Goal: Information Seeking & Learning: Learn about a topic

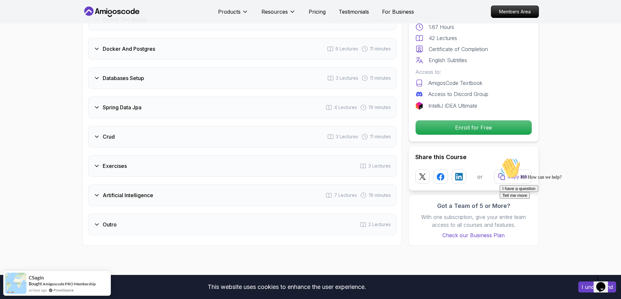
scroll to position [1075, 0]
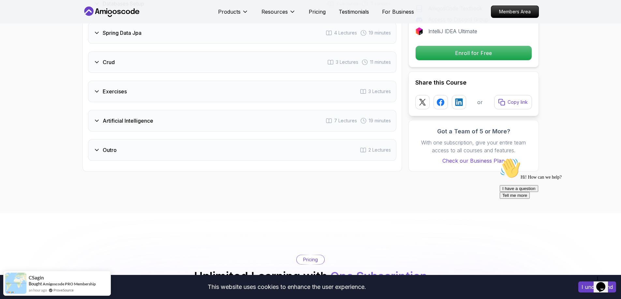
click at [331, 118] on icon at bounding box center [328, 121] width 7 height 7
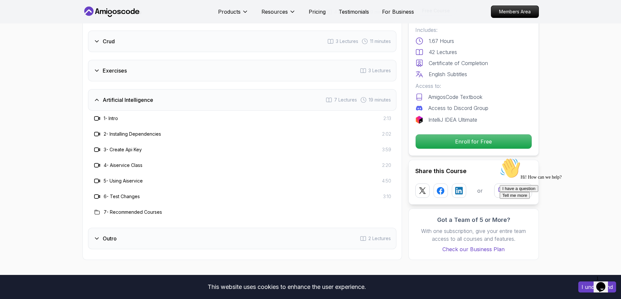
scroll to position [1076, 0]
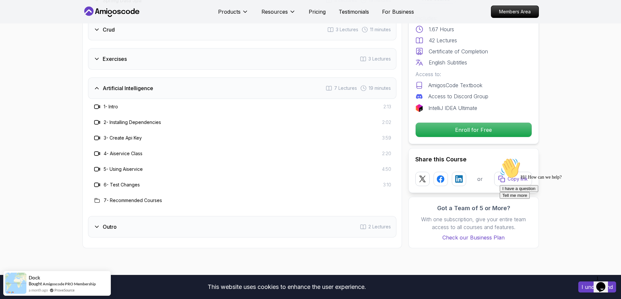
click at [229, 216] on div "Outro 2 Lectures" at bounding box center [242, 227] width 308 height 22
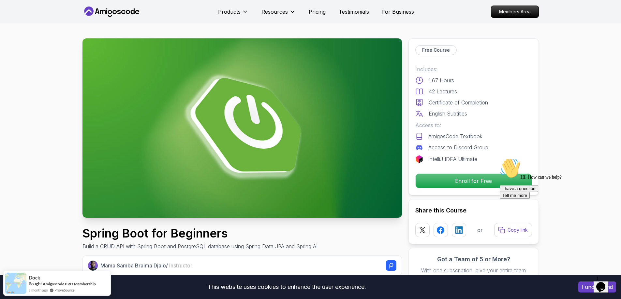
scroll to position [0, 0]
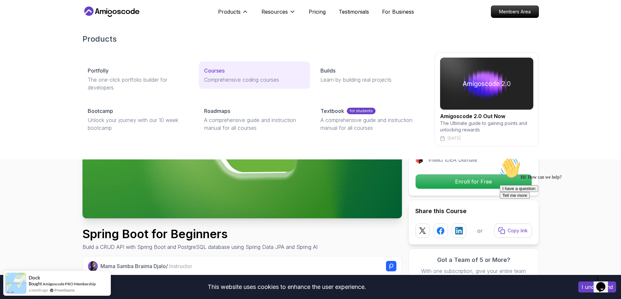
click at [214, 73] on p "Courses" at bounding box center [214, 71] width 21 height 8
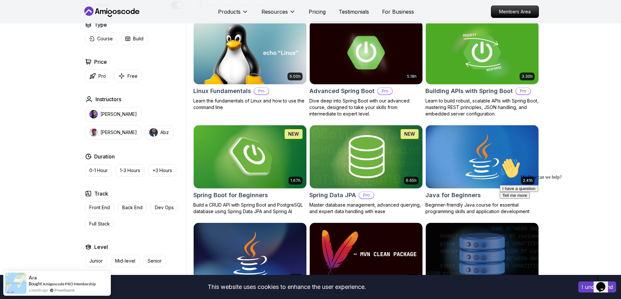
scroll to position [195, 0]
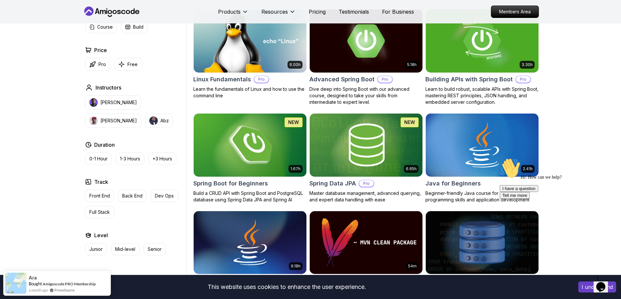
click at [228, 180] on h2 "Spring Boot for Beginners" at bounding box center [230, 183] width 75 height 9
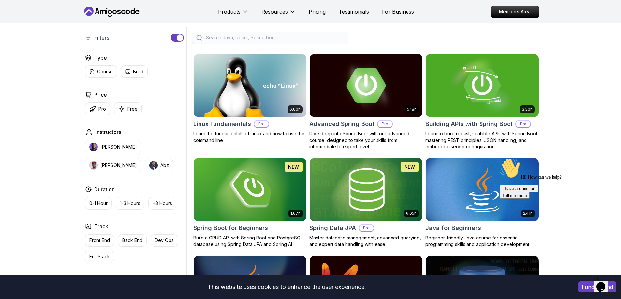
scroll to position [195, 0]
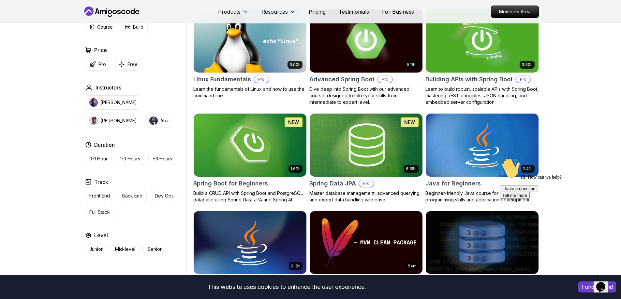
click at [379, 58] on img at bounding box center [366, 41] width 118 height 66
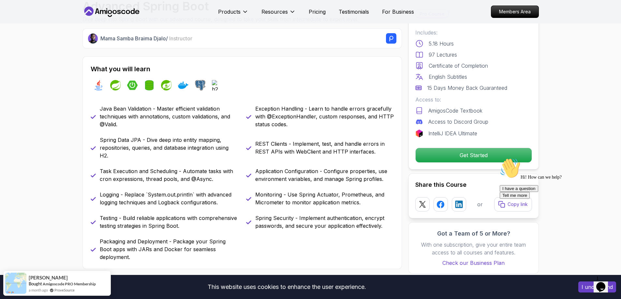
scroll to position [261, 0]
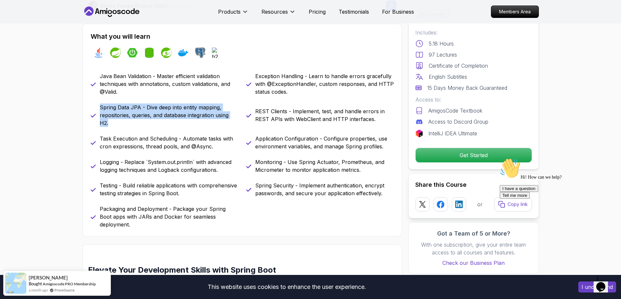
drag, startPoint x: 97, startPoint y: 108, endPoint x: 233, endPoint y: 121, distance: 136.8
click at [233, 121] on div "Spring Data JPA - Dive deep into entity mapping, repositories, queries, and dat…" at bounding box center [165, 115] width 148 height 23
click at [218, 128] on div "Java Bean Validation - Master efficient validation techniques with annotations,…" at bounding box center [242, 150] width 303 height 156
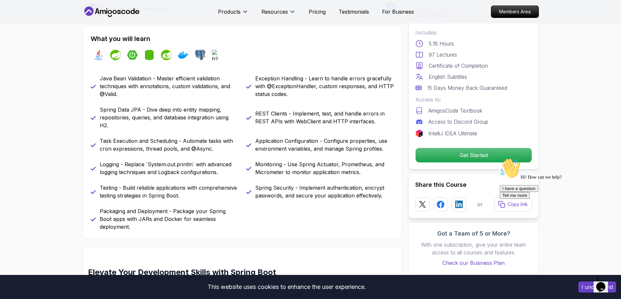
scroll to position [130, 0]
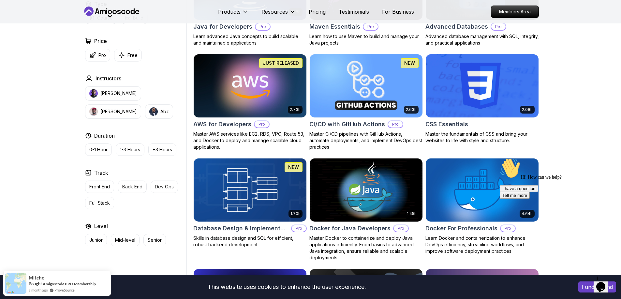
scroll to position [424, 0]
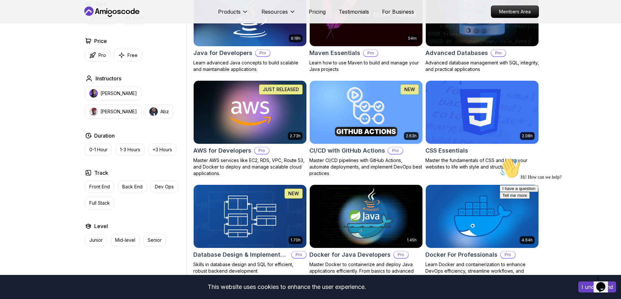
click at [232, 150] on h2 "AWS for Developers" at bounding box center [222, 150] width 58 height 9
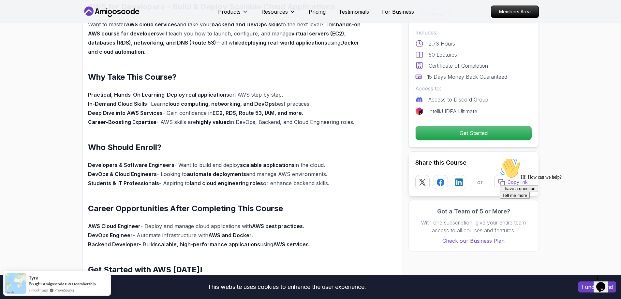
scroll to position [456, 0]
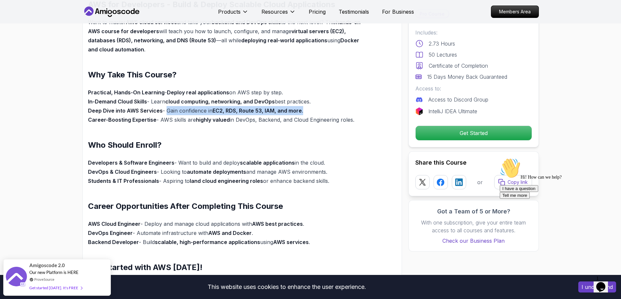
drag, startPoint x: 167, startPoint y: 109, endPoint x: 306, endPoint y: 107, distance: 139.5
click at [306, 107] on p "Practical, Hands-On Learning - Deploy real applications on AWS step by step. In…" at bounding box center [226, 106] width 277 height 36
click at [273, 128] on div "AWS for Developers - Build & Deploy Scalable Cloud Applications Want to master …" at bounding box center [226, 152] width 277 height 306
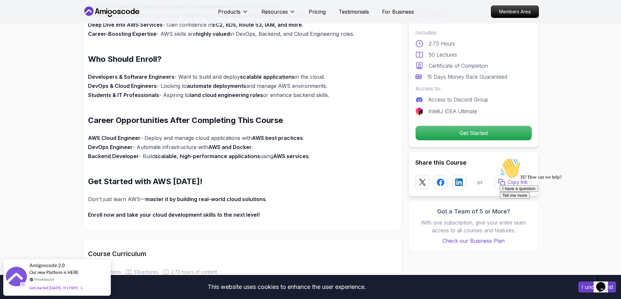
scroll to position [554, 0]
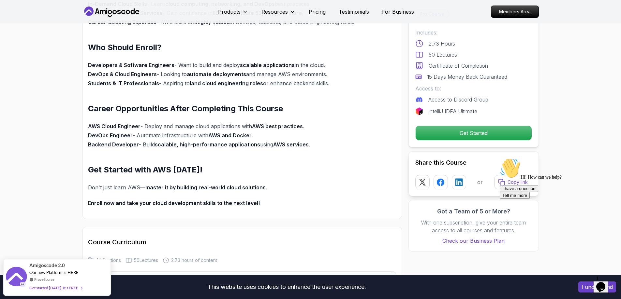
drag, startPoint x: 331, startPoint y: 84, endPoint x: 84, endPoint y: 81, distance: 247.6
click at [84, 81] on div "AWS for Developers - Build & Deploy Scalable Cloud Applications Want to master …" at bounding box center [241, 50] width 319 height 338
click at [133, 94] on div "AWS for Developers - Build & Deploy Scalable Cloud Applications Want to master …" at bounding box center [226, 55] width 277 height 306
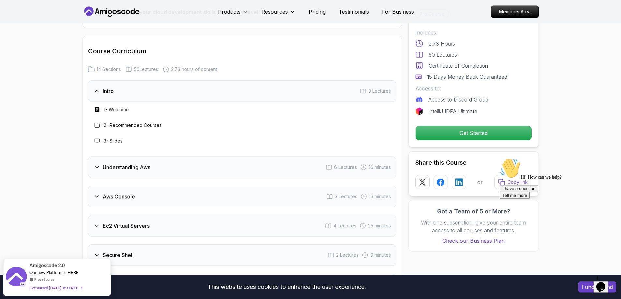
scroll to position [749, 0]
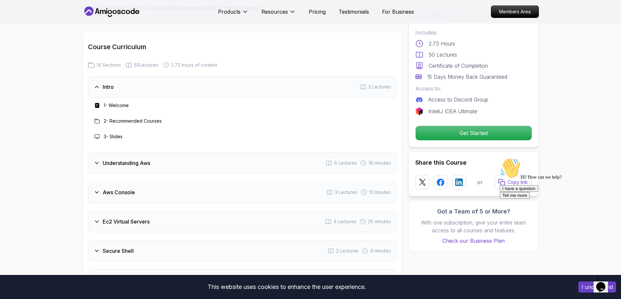
click at [106, 84] on h3 "Intro" at bounding box center [108, 87] width 11 height 8
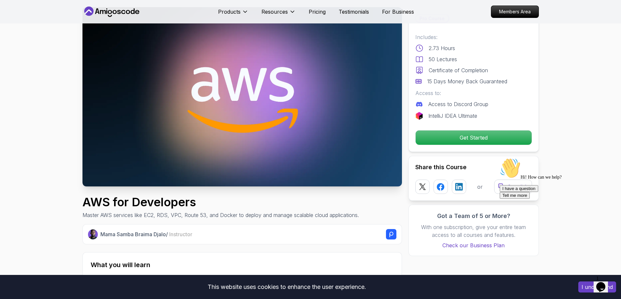
scroll to position [0, 0]
